Goal: Information Seeking & Learning: Learn about a topic

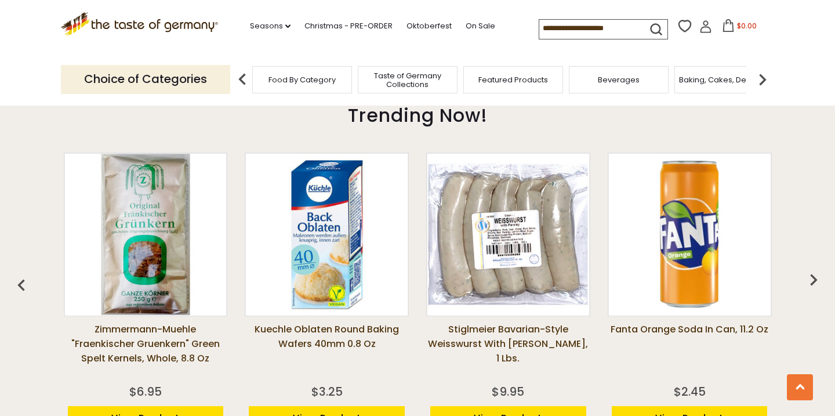
scroll to position [860, 0]
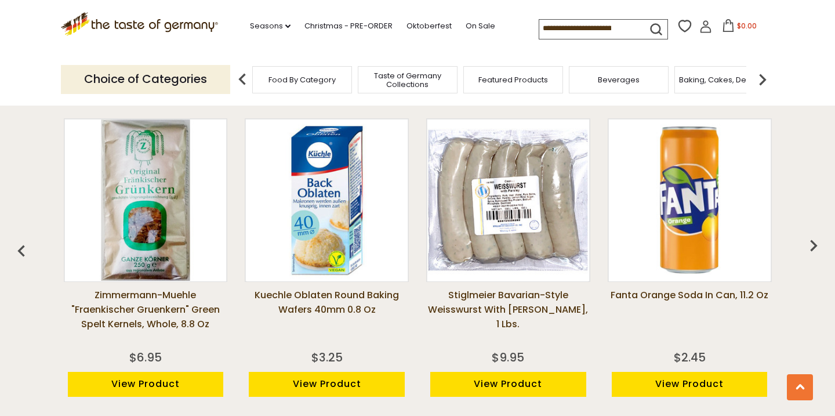
click at [486, 293] on link "Stiglmeier Bavarian-style Weisswurst with Parsley, 1 lbs." at bounding box center [508, 317] width 164 height 58
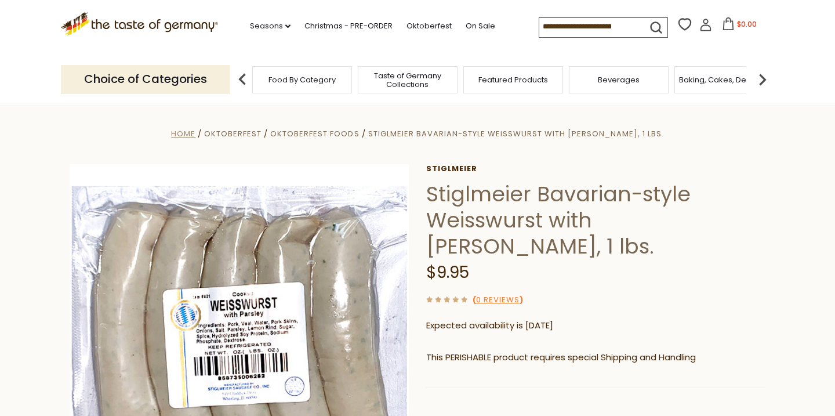
click at [195, 133] on span "Home" at bounding box center [183, 133] width 24 height 11
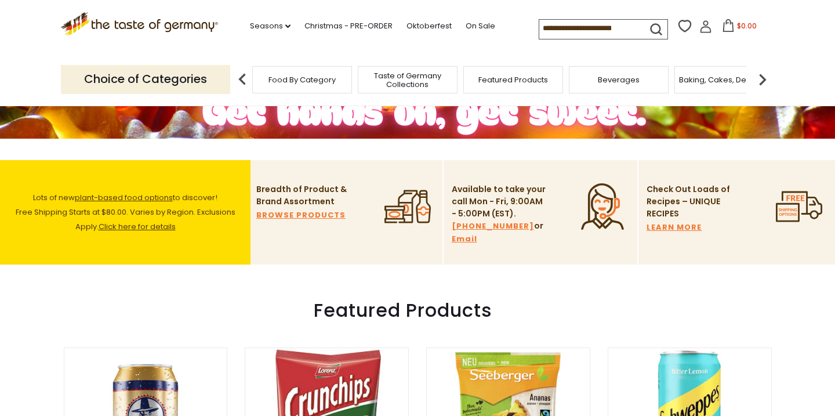
scroll to position [237, 0]
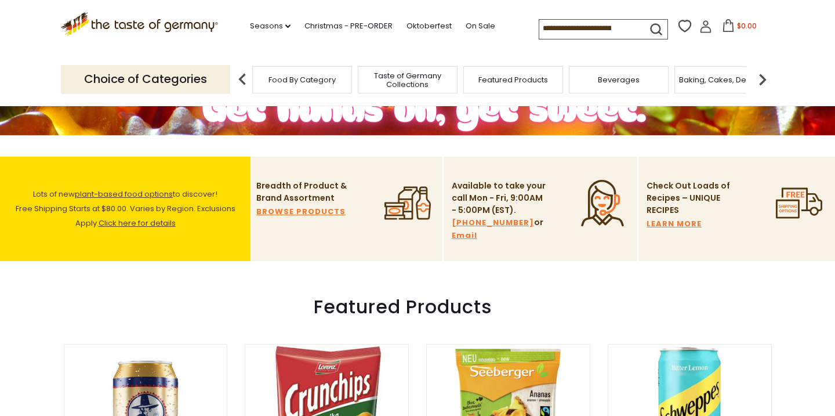
click at [318, 214] on link "BROWSE PRODUCTS" at bounding box center [300, 211] width 89 height 13
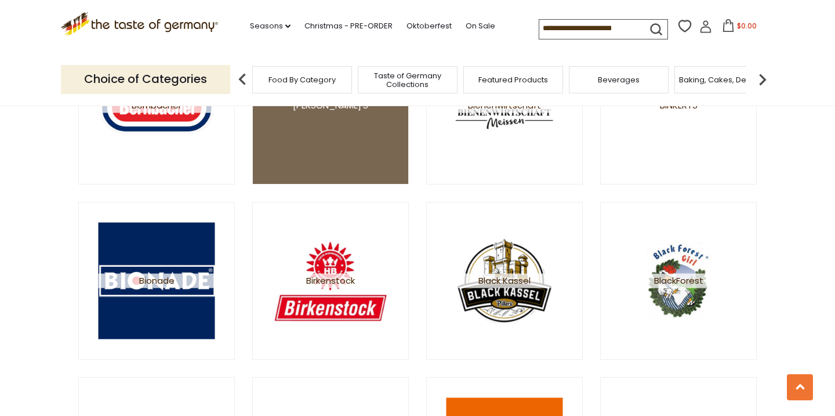
scroll to position [1284, 0]
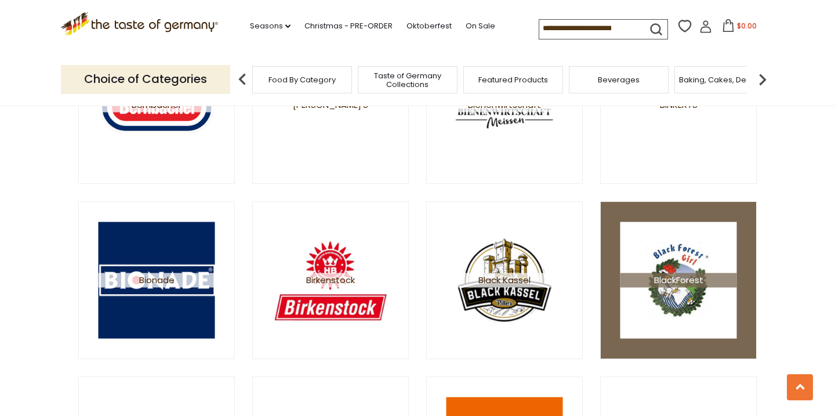
click at [696, 238] on img at bounding box center [678, 279] width 117 height 117
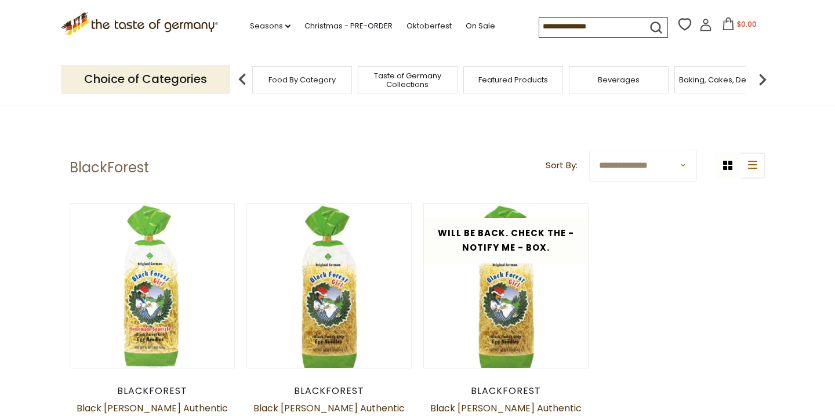
click at [305, 77] on span "Food By Category" at bounding box center [301, 79] width 67 height 9
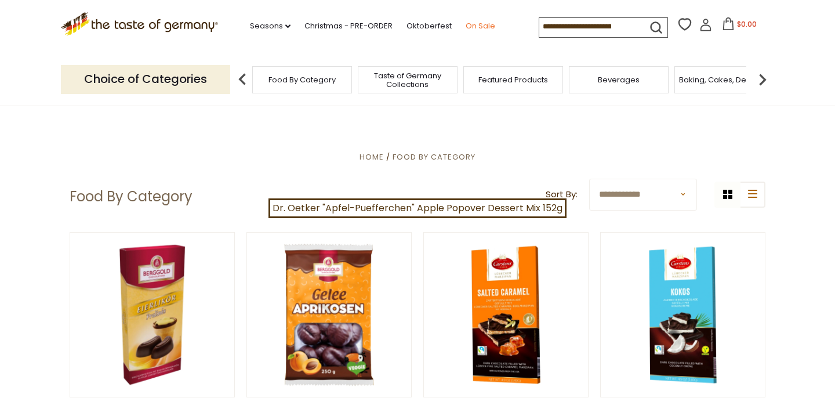
click at [465, 23] on link "On Sale" at bounding box center [480, 26] width 30 height 13
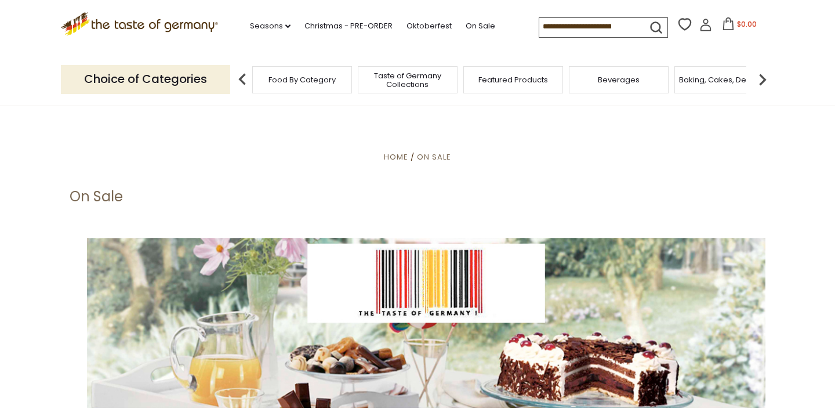
click at [134, 26] on icon at bounding box center [139, 22] width 157 height 20
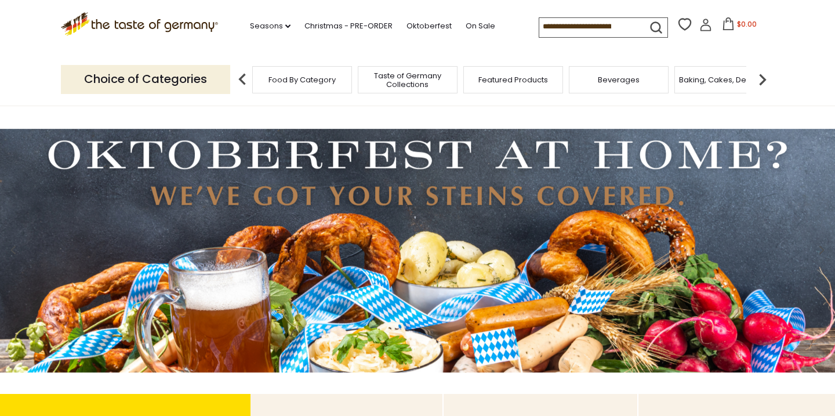
click at [581, 28] on input at bounding box center [588, 26] width 98 height 16
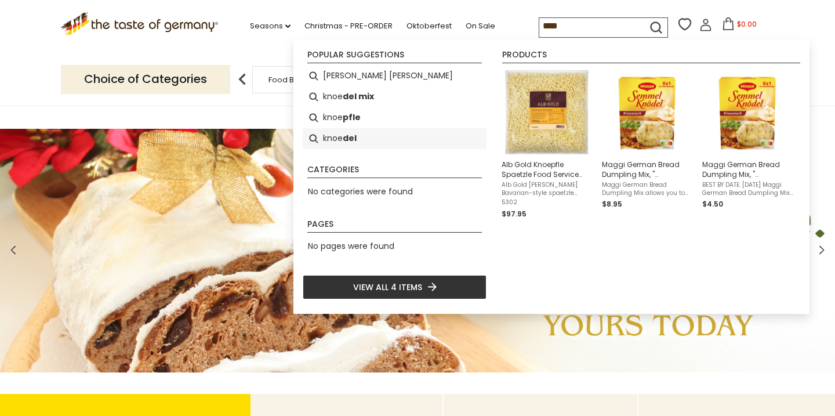
click at [343, 143] on b "del" at bounding box center [350, 138] width 14 height 13
type input "*******"
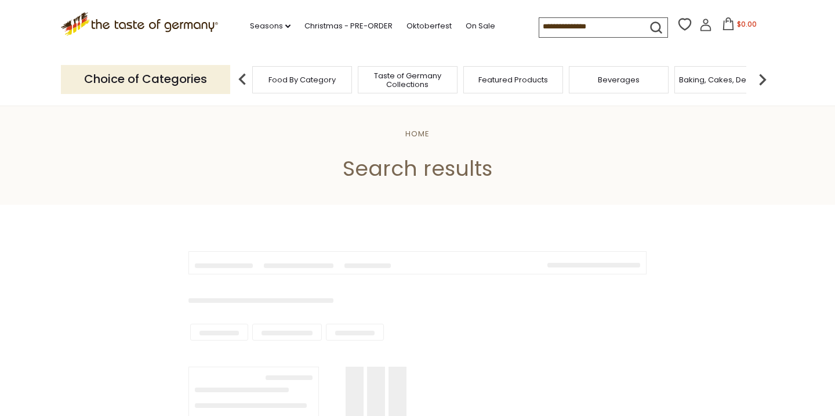
type input "*******"
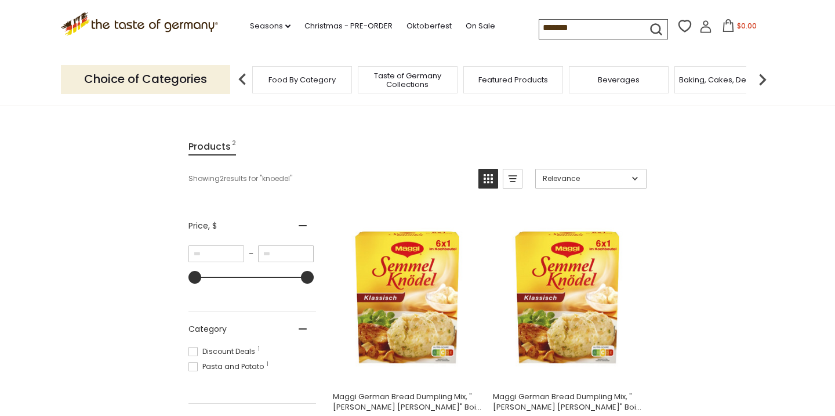
scroll to position [113, 0]
click at [184, 25] on icon ".st0{fill:#EDD300;} .st1{fill:#D33E21;}" at bounding box center [139, 24] width 157 height 24
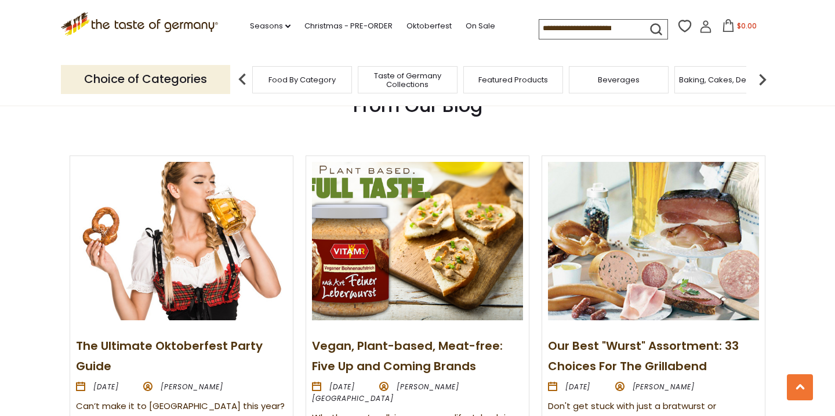
scroll to position [1249, 0]
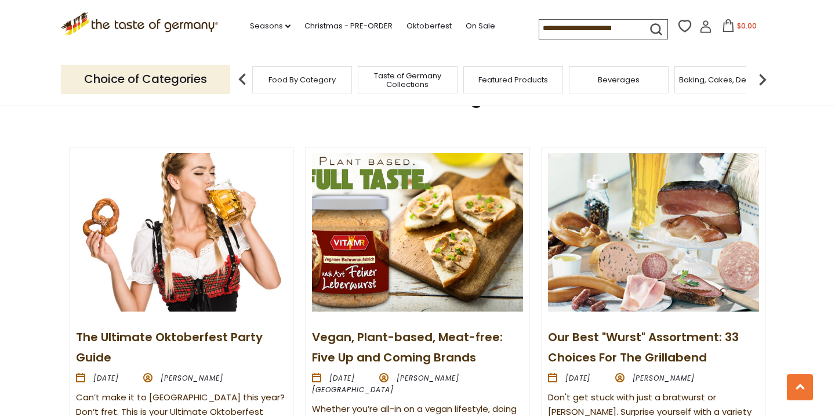
click at [654, 340] on link "Our Best "Wurst" Assortment: 33 Choices For The Grillabend" at bounding box center [643, 347] width 191 height 37
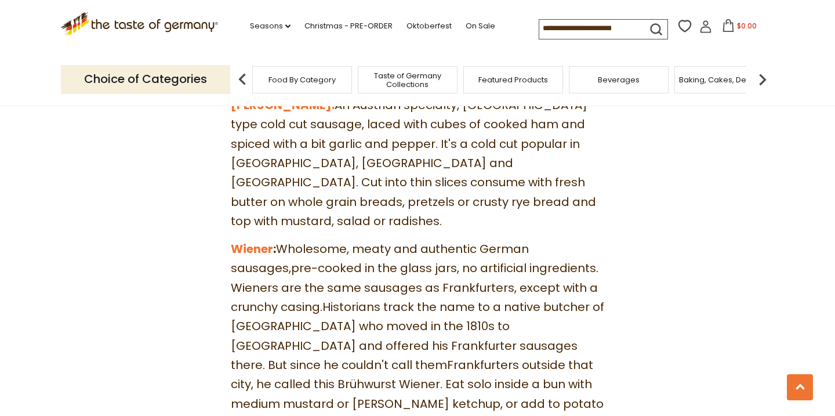
scroll to position [5177, 0]
